Goal: Complete application form

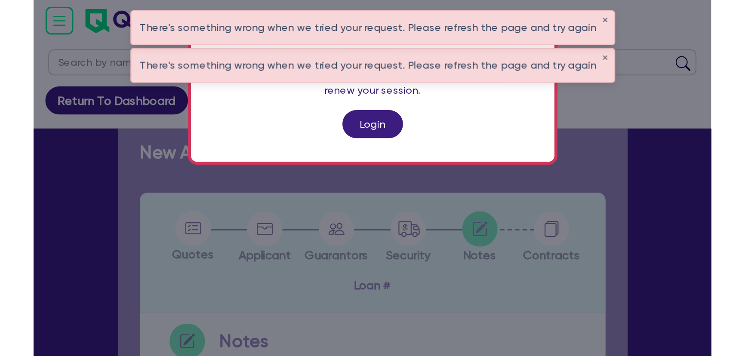
scroll to position [289, 0]
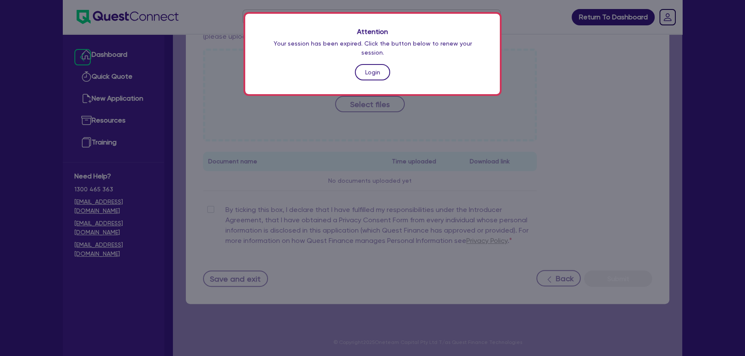
click at [365, 68] on link "Login" at bounding box center [372, 72] width 35 height 16
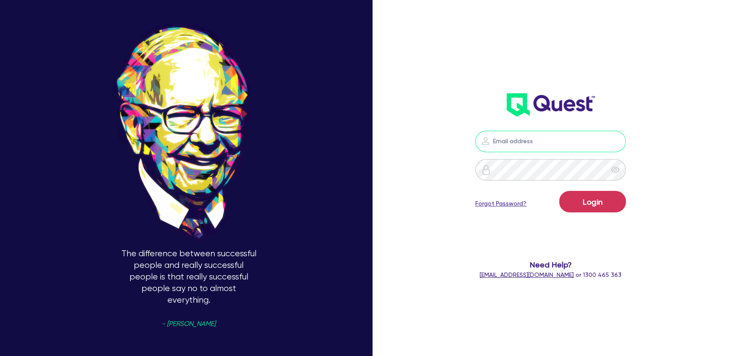
type input "joel.harding@quest.finance"
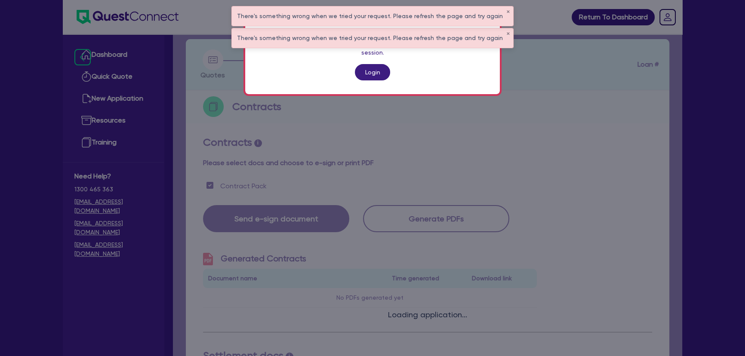
scroll to position [39, 0]
click at [364, 70] on link "Login" at bounding box center [372, 72] width 35 height 16
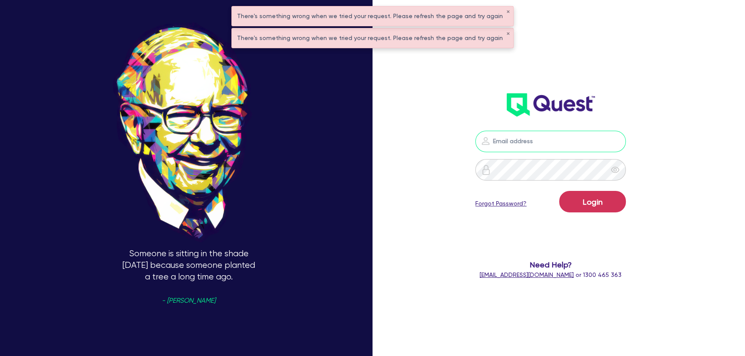
type input "joel.harding@quest.finance"
click at [507, 11] on button "✕" at bounding box center [508, 12] width 3 height 4
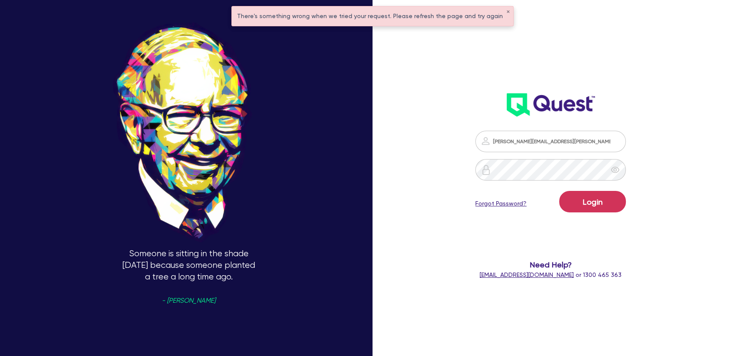
click at [501, 6] on div "There's something wrong when we tried your request. Please refresh the page and…" at bounding box center [372, 15] width 281 height 19
click at [501, 9] on div "There's something wrong when we tried your request. Please refresh the page and…" at bounding box center [372, 15] width 281 height 19
click at [507, 10] on button "✕" at bounding box center [508, 12] width 3 height 4
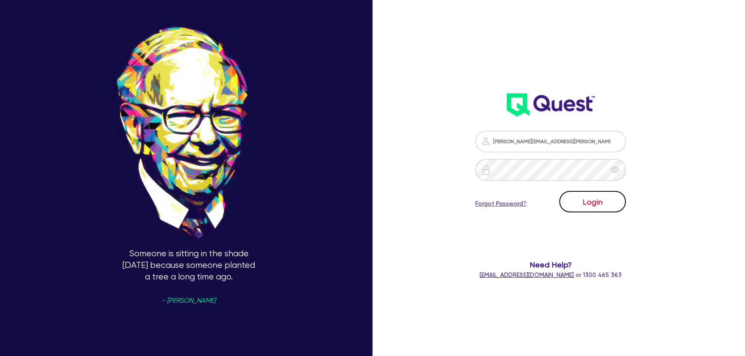
click at [581, 202] on button "Login" at bounding box center [593, 202] width 67 height 22
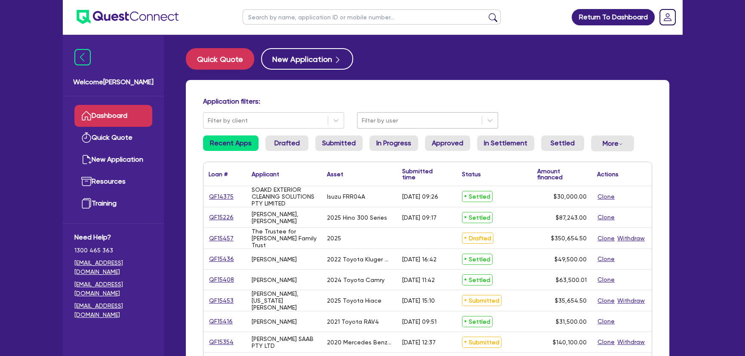
click at [396, 118] on div at bounding box center [420, 120] width 116 height 11
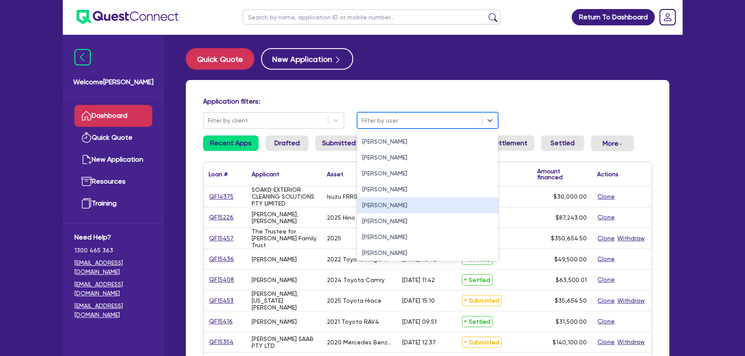
click at [394, 213] on div "Joel Harding" at bounding box center [427, 206] width 141 height 16
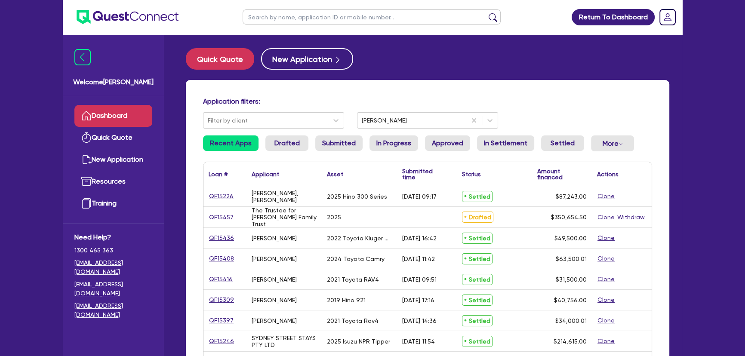
click at [264, 15] on input "text" at bounding box center [372, 16] width 258 height 15
type input "aUSSIE"
click at [486, 13] on button "submit" at bounding box center [493, 19] width 14 height 12
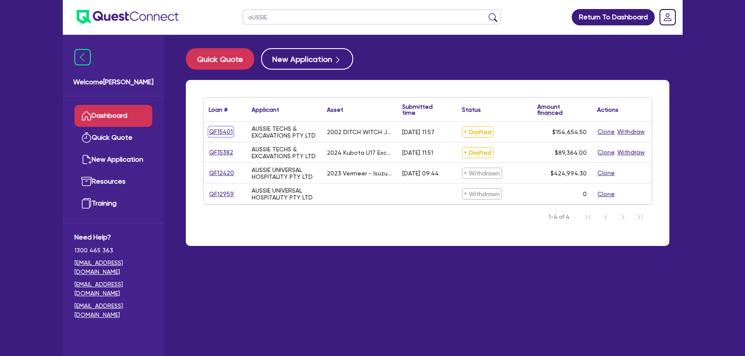
click at [225, 129] on link "QF15401" at bounding box center [221, 132] width 25 height 10
click at [223, 155] on link "QF15382" at bounding box center [221, 153] width 25 height 10
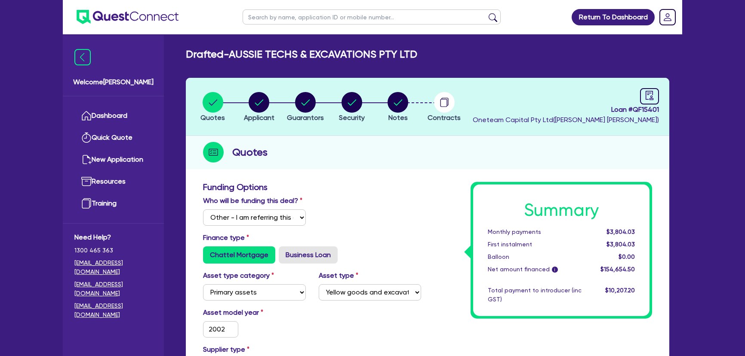
select select "Other"
select select "PRIMARY_ASSETS"
select select "YELLOW_GOODS_AND_EXCAVATORS"
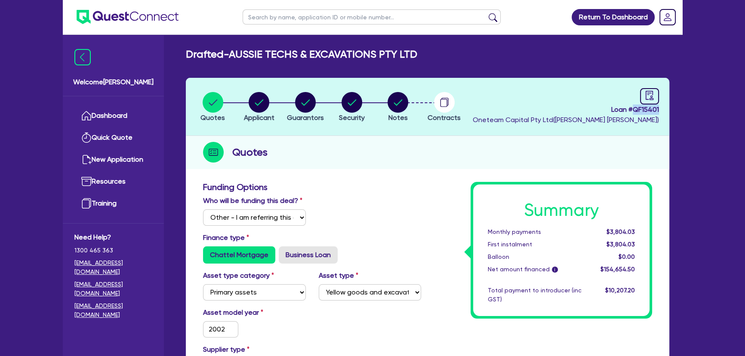
drag, startPoint x: 633, startPoint y: 107, endPoint x: 674, endPoint y: 107, distance: 40.9
copy span "QF15401"
drag, startPoint x: 230, startPoint y: 54, endPoint x: 406, endPoint y: 61, distance: 176.2
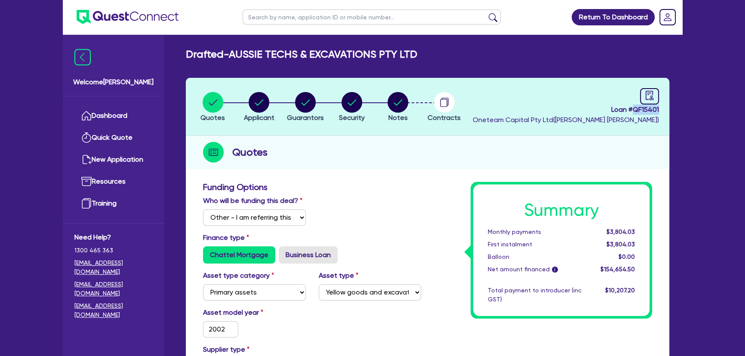
copy div "AUSSIE TECHS & EXCAVATIONS PTY LTD Quotes Applicant Guarantors Security Notes C…"
click at [250, 102] on circle "button" at bounding box center [259, 102] width 21 height 21
select select "COMPANY"
select select "BUILDING_CONSTRUCTION"
select select "TRADES_SERVICES_CONSUMERS"
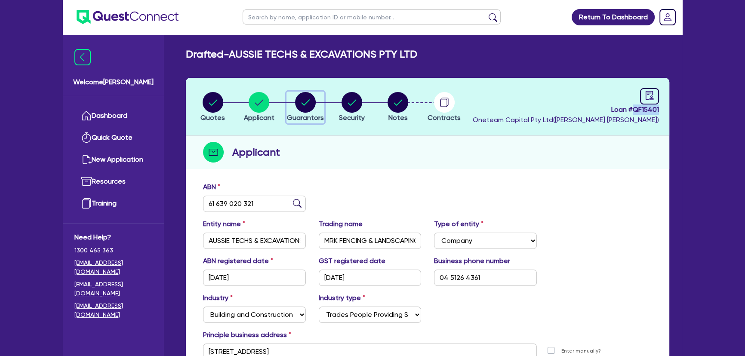
click at [309, 109] on circle "button" at bounding box center [305, 102] width 21 height 21
select select "MR"
select select "VIC"
select select "SINGLE"
select select "PROPERTY"
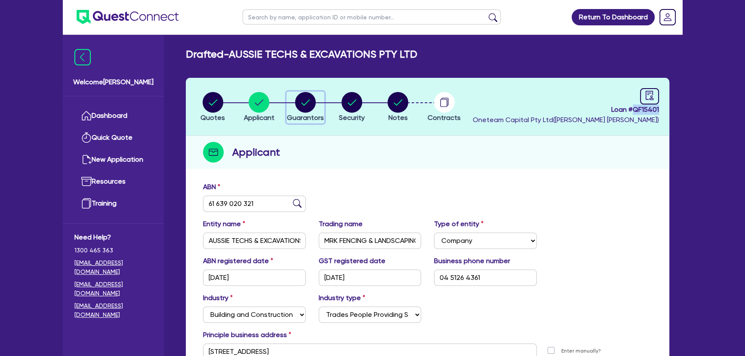
select select "CASH"
select select "TRAILER"
select select "TRUCK"
select select "VEHICLE"
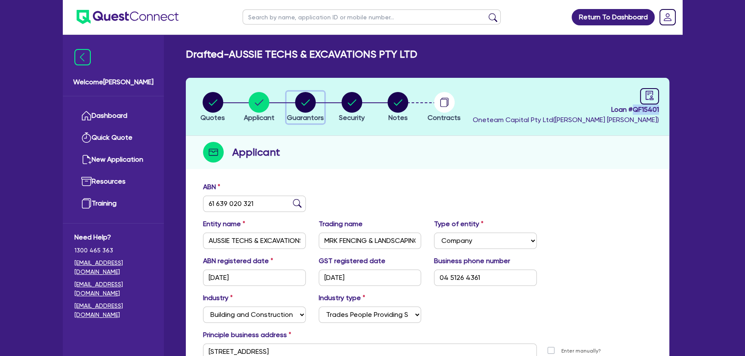
select select "EQUIPMENT"
select select "MORTGAGE"
select select "VEHICLE_LOAN"
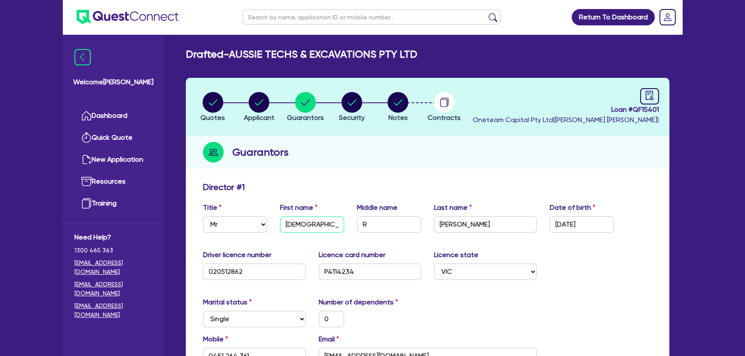
drag, startPoint x: 285, startPoint y: 220, endPoint x: 331, endPoint y: 219, distance: 45.6
click at [331, 219] on input "Muhammad" at bounding box center [312, 224] width 64 height 16
click at [260, 106] on circle "button" at bounding box center [259, 102] width 21 height 21
select select "COMPANY"
select select "BUILDING_CONSTRUCTION"
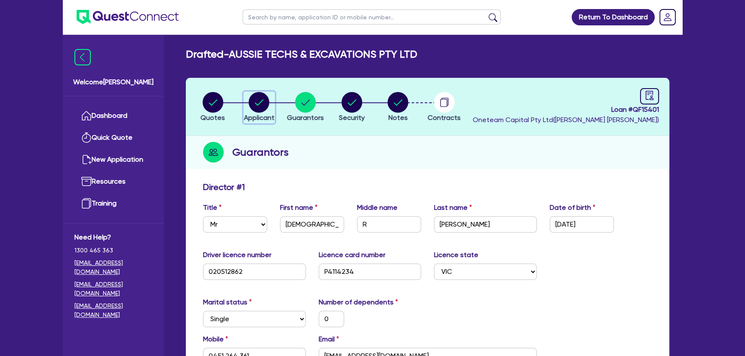
select select "TRADES_SERVICES_CONSUMERS"
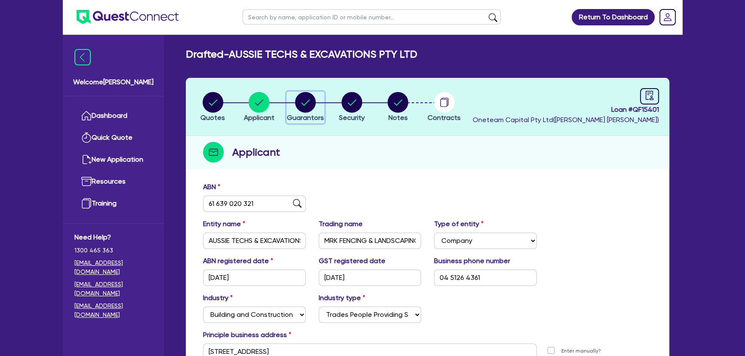
click at [290, 99] on div "button" at bounding box center [305, 102] width 37 height 21
select select "MR"
select select "VIC"
select select "SINGLE"
select select "PROPERTY"
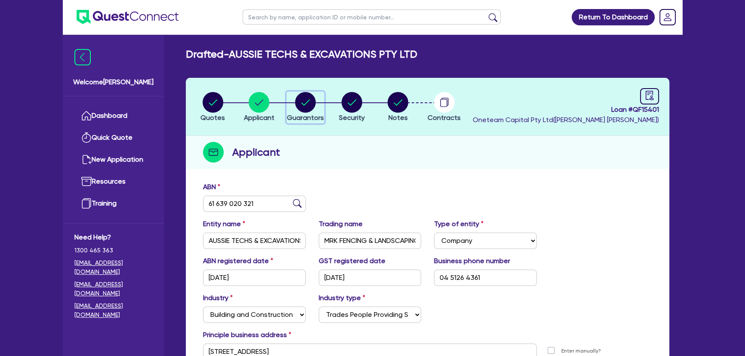
select select "CASH"
select select "TRAILER"
select select "TRUCK"
select select "VEHICLE"
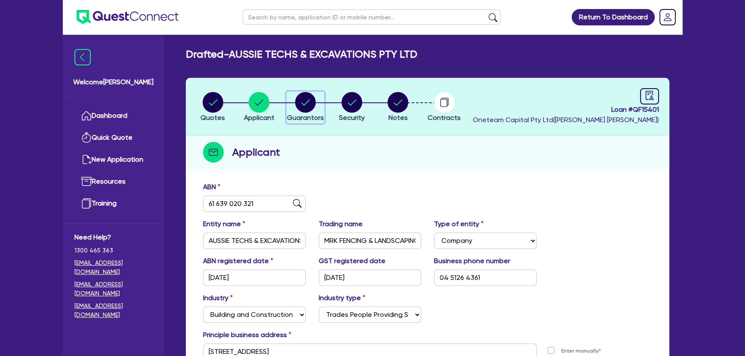
select select "EQUIPMENT"
select select "MORTGAGE"
select select "VEHICLE_LOAN"
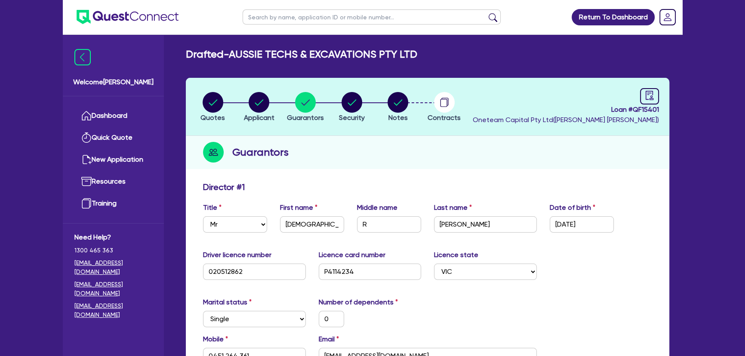
click at [227, 101] on li "Quotes" at bounding box center [213, 107] width 46 height 30
click at [222, 100] on circle "button" at bounding box center [213, 102] width 21 height 21
select select "Other"
select select "PRIMARY_ASSETS"
select select "YELLOW_GOODS_AND_EXCAVATORS"
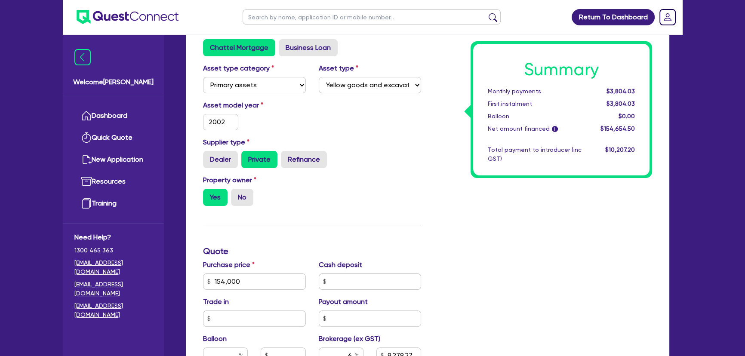
scroll to position [274, 0]
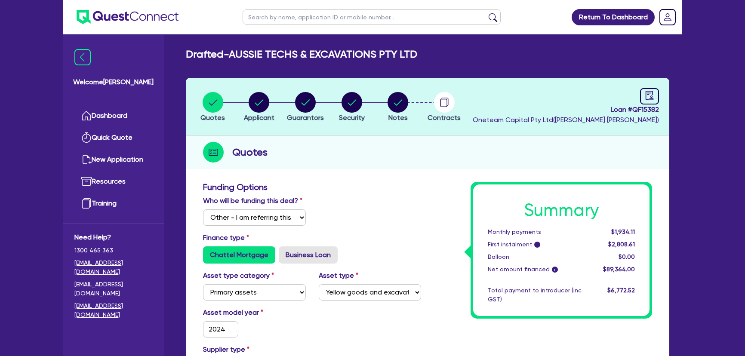
select select "Other"
select select "PRIMARY_ASSETS"
select select "YELLOW_GOODS_AND_EXCAVATORS"
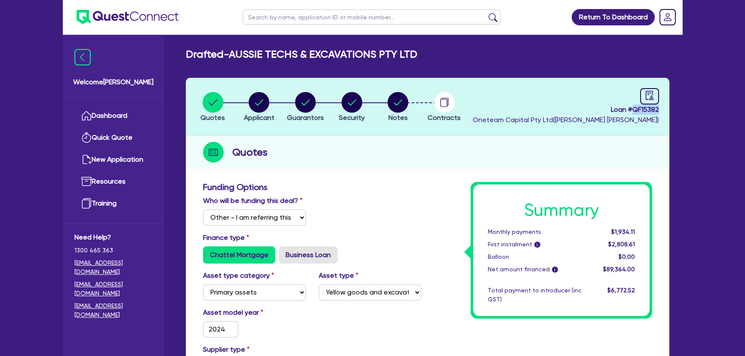
drag, startPoint x: 633, startPoint y: 108, endPoint x: 660, endPoint y: 112, distance: 27.4
click at [660, 112] on header "Quotes Applicant [GEOGRAPHIC_DATA] Security Notes Contracts Loan # QF15382 Onet…" at bounding box center [428, 107] width 484 height 58
copy span "QF15382"
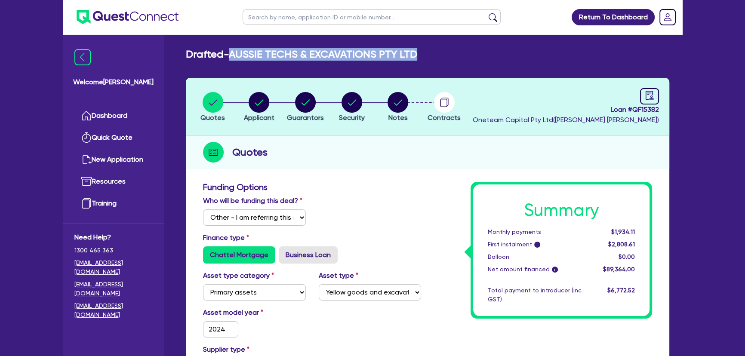
drag, startPoint x: 232, startPoint y: 52, endPoint x: 443, endPoint y: 60, distance: 211.1
click at [443, 60] on div "Drafted - AUSSIE TECHS & EXCAVATIONS PTY LTD" at bounding box center [427, 54] width 497 height 12
copy h2 "AUSSIE TECHS & EXCAVATIONS PTY LTD"
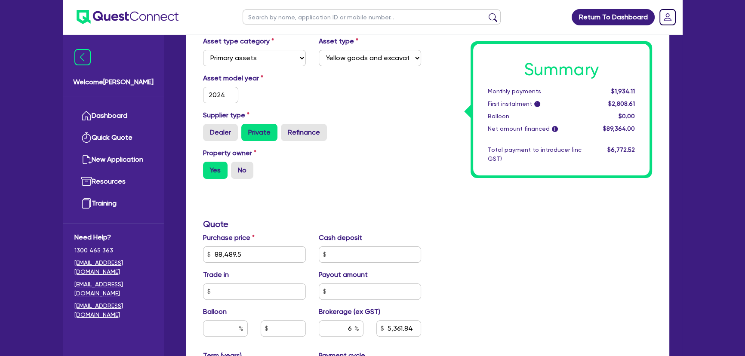
scroll to position [391, 0]
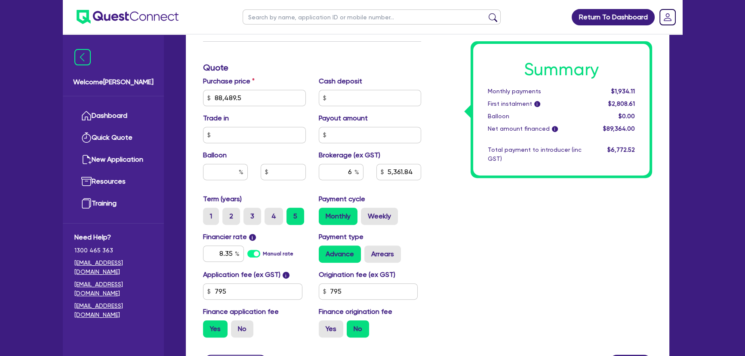
click at [155, 24] on img at bounding box center [128, 17] width 102 height 14
